Goal: Information Seeking & Learning: Learn about a topic

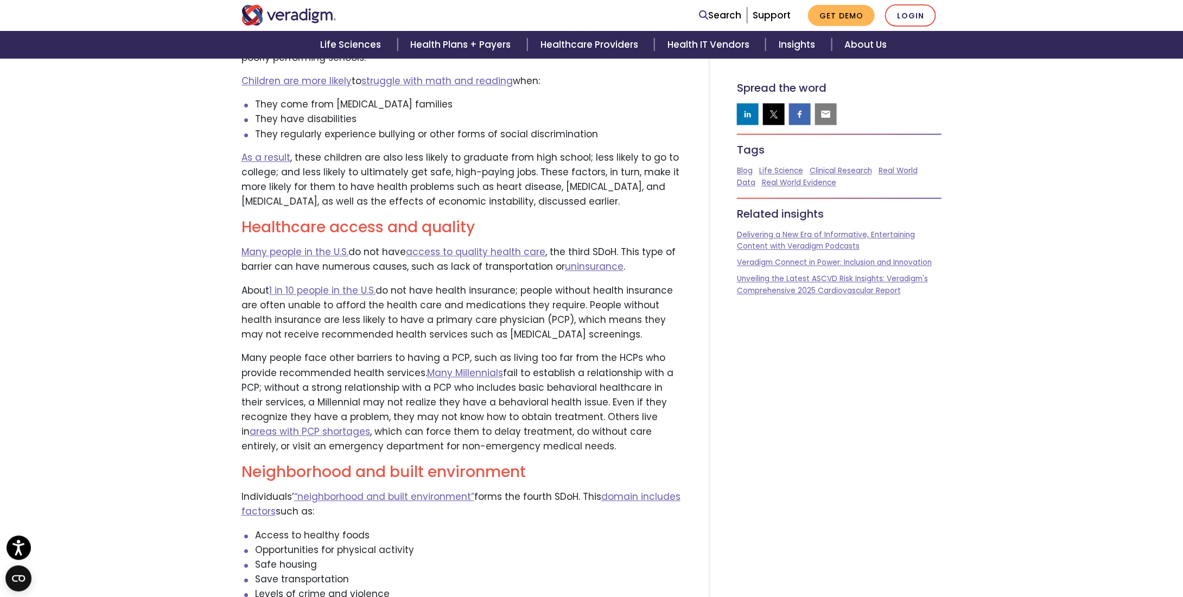
scroll to position [1411, 0]
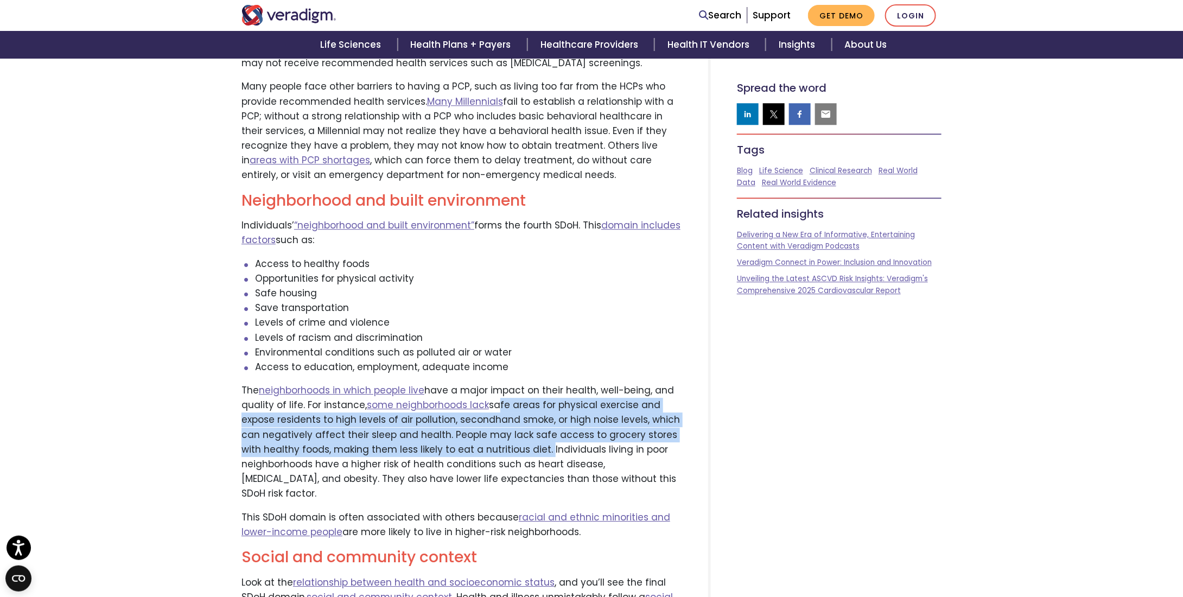
drag, startPoint x: 491, startPoint y: 374, endPoint x: 485, endPoint y: 414, distance: 40.6
click at [522, 423] on p "The neighborhoods in which people live have a major impact on their health, wel…" at bounding box center [462, 442] width 441 height 118
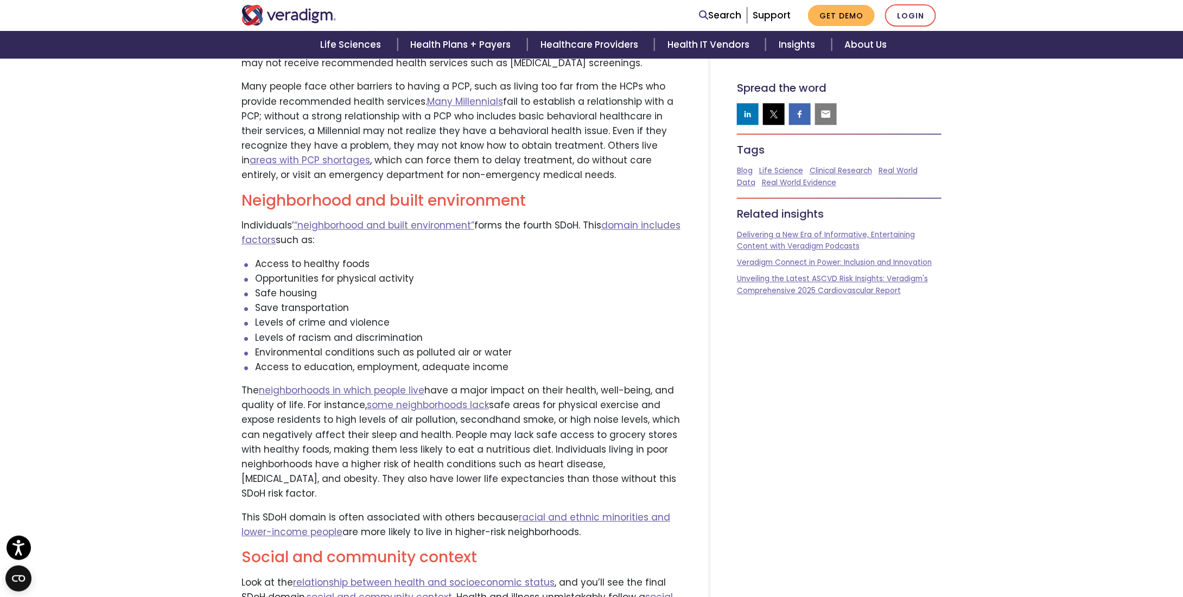
click at [239, 357] on div "Written by: [PERSON_NAME], PhD The U.S. Department of Health and Human Services…" at bounding box center [461, 196] width 457 height 2266
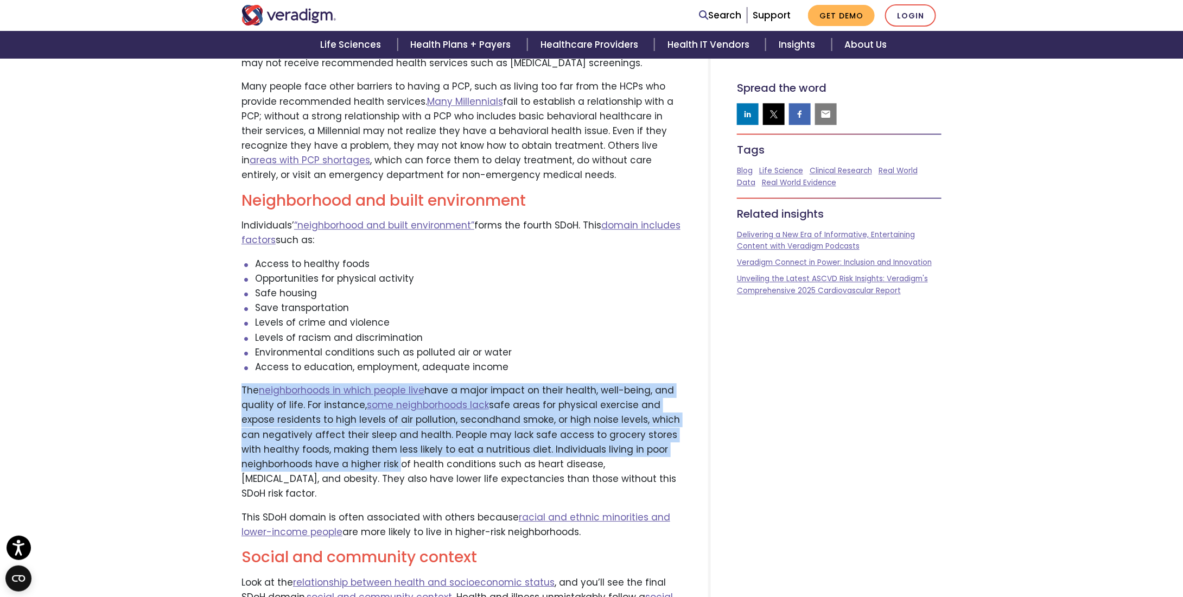
drag, startPoint x: 320, startPoint y: 371, endPoint x: 393, endPoint y: 433, distance: 96.7
click at [393, 433] on div "Written by: [PERSON_NAME], PhD The U.S. Department of Health and Human Services…" at bounding box center [461, 196] width 457 height 2266
click at [548, 511] on link "racial and ethnic minorities and lower-income people" at bounding box center [456, 525] width 429 height 28
click at [312, 383] on p "The neighborhoods in which people live have a major impact on their health, wel…" at bounding box center [462, 442] width 441 height 118
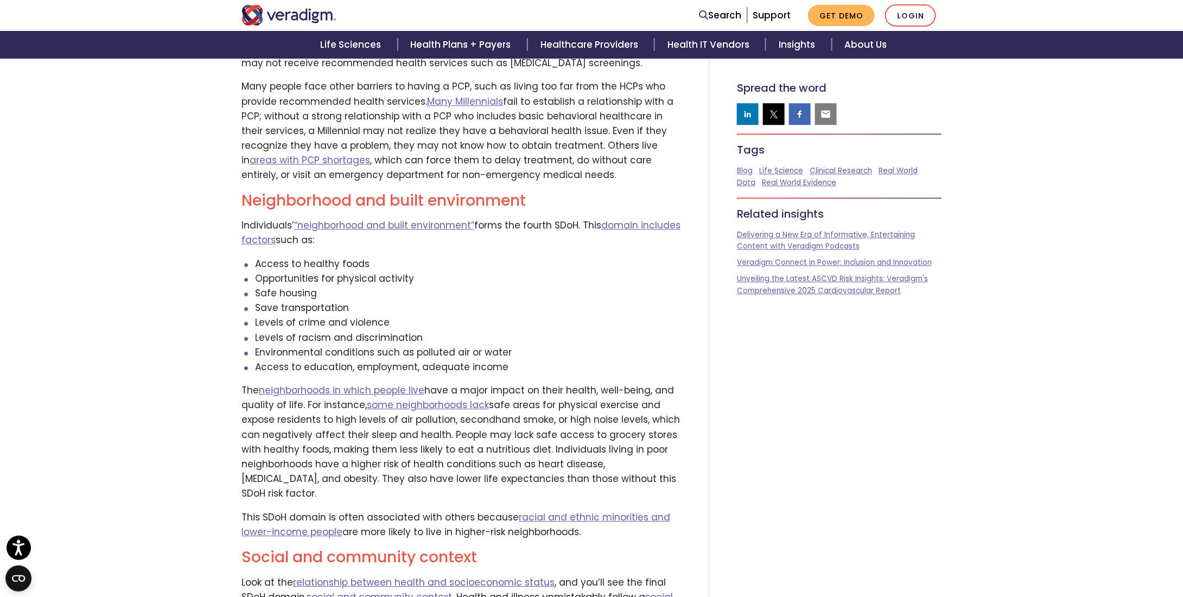
drag, startPoint x: 241, startPoint y: 359, endPoint x: 532, endPoint y: 459, distance: 307.9
click at [597, 483] on div "Written by: [PERSON_NAME], PhD The U.S. Department of Health and Human Services…" at bounding box center [461, 196] width 457 height 2266
copy div "The neighborhoods in which people live have a major impact on their health, wel…"
